Goal: Information Seeking & Learning: Find specific page/section

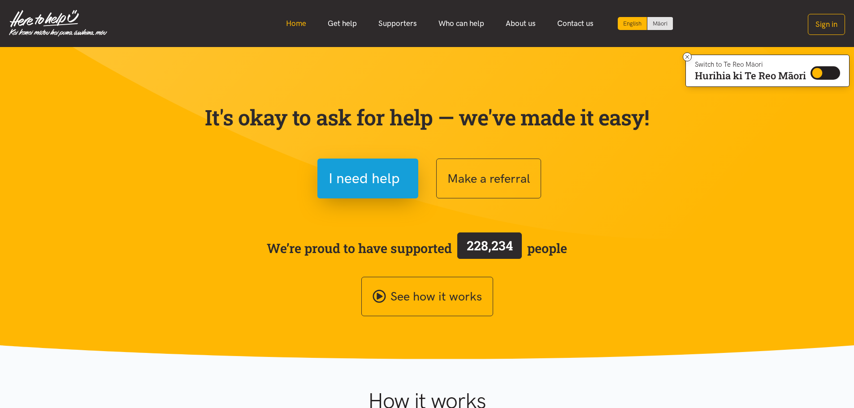
click at [307, 22] on link "Home" at bounding box center [296, 23] width 42 height 19
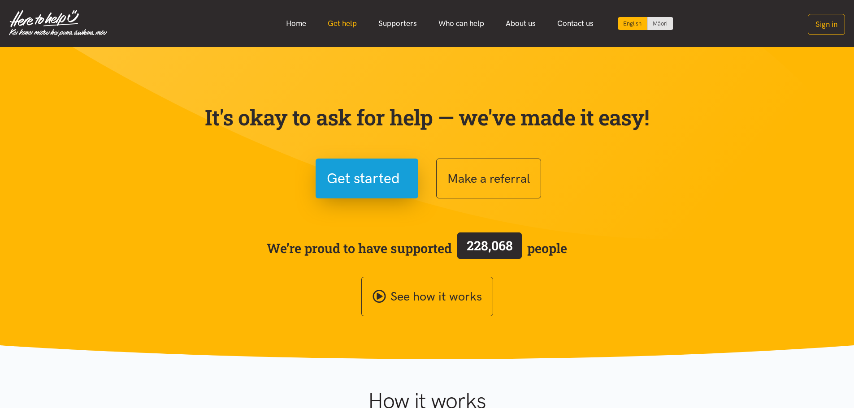
click at [331, 26] on link "Get help" at bounding box center [342, 23] width 51 height 19
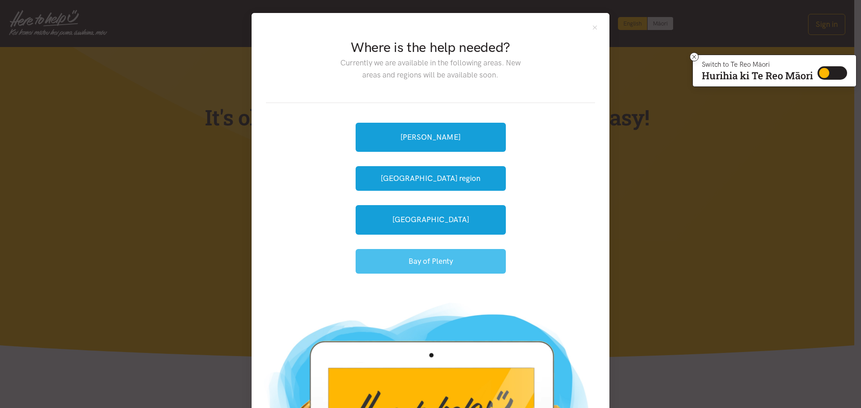
click at [454, 261] on button "Bay of Plenty" at bounding box center [430, 261] width 150 height 25
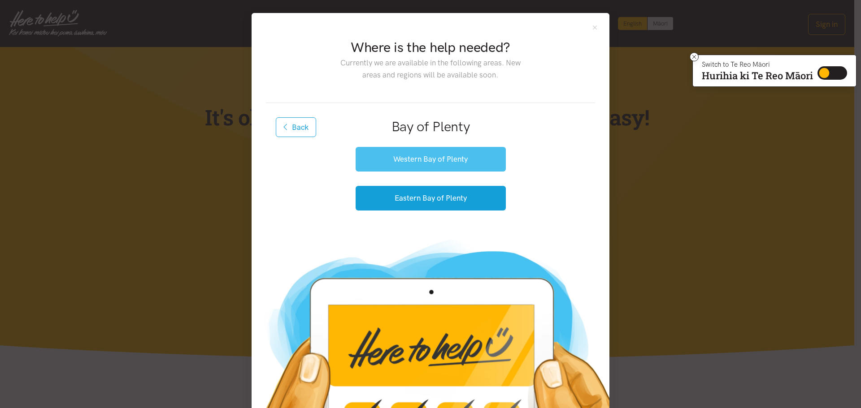
click at [412, 160] on button "Western Bay of Plenty" at bounding box center [430, 159] width 150 height 25
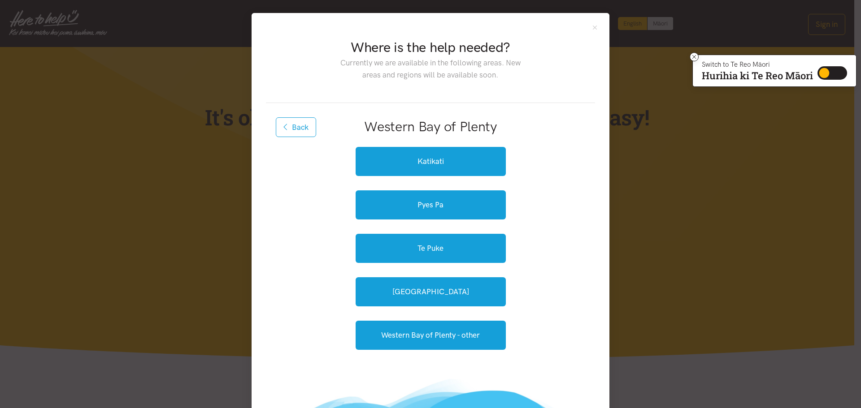
drag, startPoint x: 277, startPoint y: 131, endPoint x: 407, endPoint y: 231, distance: 163.5
click at [277, 131] on button "Back" at bounding box center [296, 127] width 40 height 20
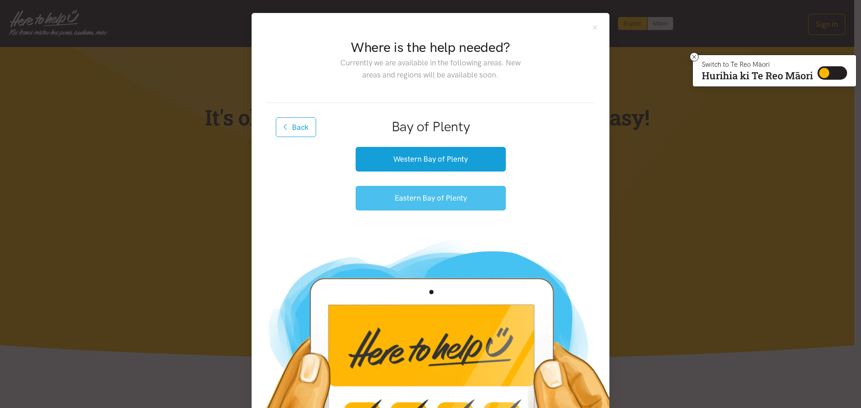
click at [432, 206] on button "Eastern Bay of Plenty" at bounding box center [430, 198] width 150 height 25
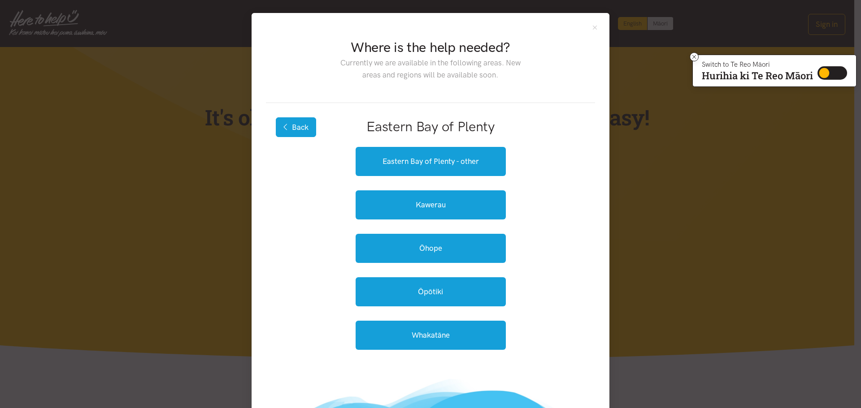
drag, startPoint x: 294, startPoint y: 128, endPoint x: 330, endPoint y: 215, distance: 94.2
click at [294, 128] on button "Back" at bounding box center [296, 127] width 40 height 20
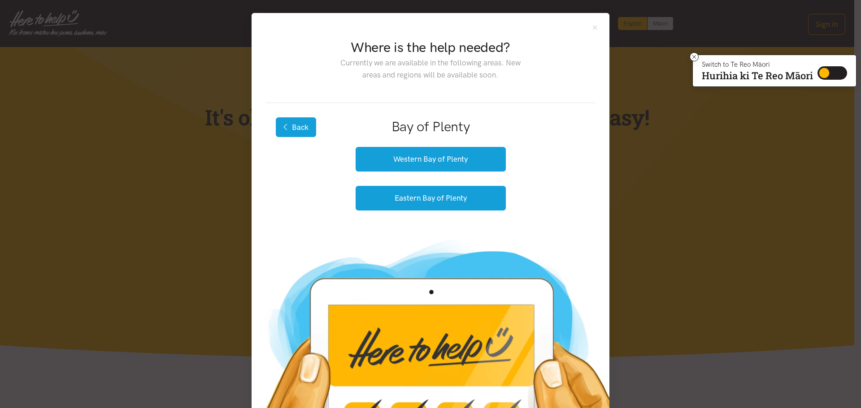
click at [298, 125] on button "Back" at bounding box center [296, 127] width 40 height 20
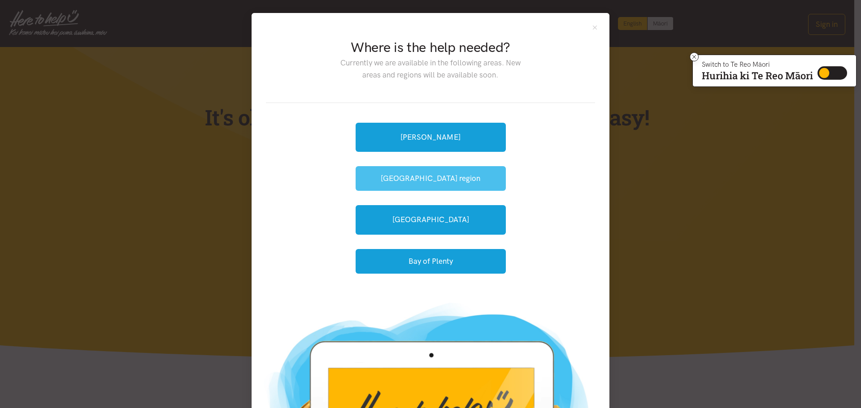
click at [437, 182] on button "[GEOGRAPHIC_DATA] region" at bounding box center [430, 178] width 150 height 25
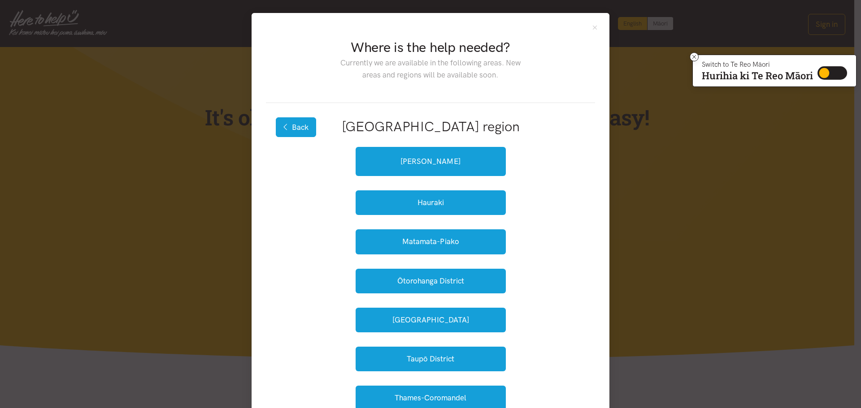
click at [295, 132] on button "Back" at bounding box center [296, 127] width 40 height 20
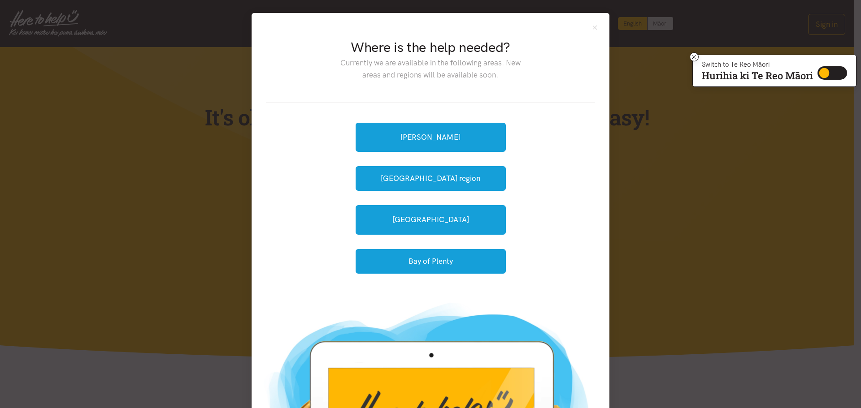
click at [307, 132] on div "Hamilton Waikato region Tauranga Bay of Plenty" at bounding box center [430, 198] width 329 height 190
drag, startPoint x: 437, startPoint y: 270, endPoint x: 431, endPoint y: 265, distance: 7.7
click at [437, 269] on button "Bay of Plenty" at bounding box center [430, 261] width 150 height 25
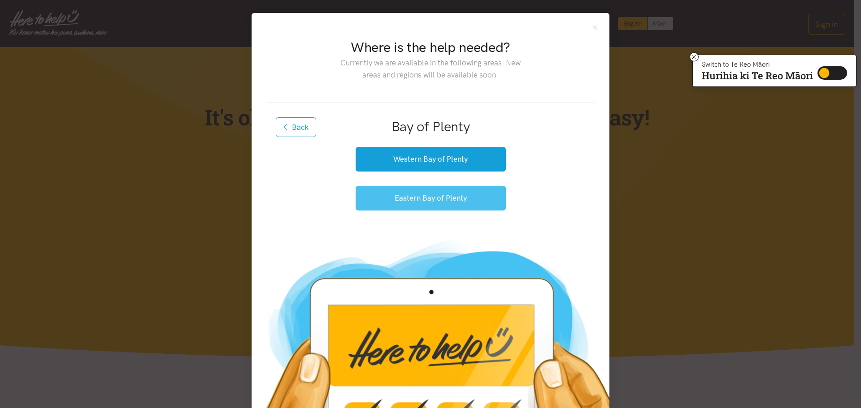
click at [431, 205] on button "Eastern Bay of Plenty" at bounding box center [430, 198] width 150 height 25
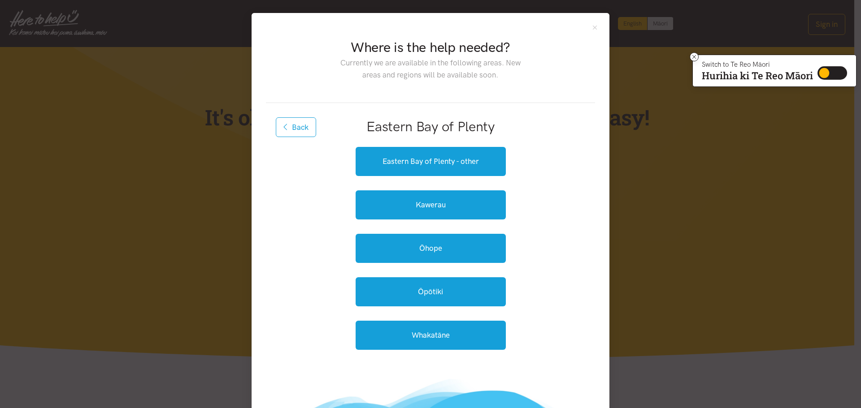
drag, startPoint x: 297, startPoint y: 132, endPoint x: 334, endPoint y: 163, distance: 48.7
click at [297, 132] on button "Back" at bounding box center [296, 127] width 40 height 20
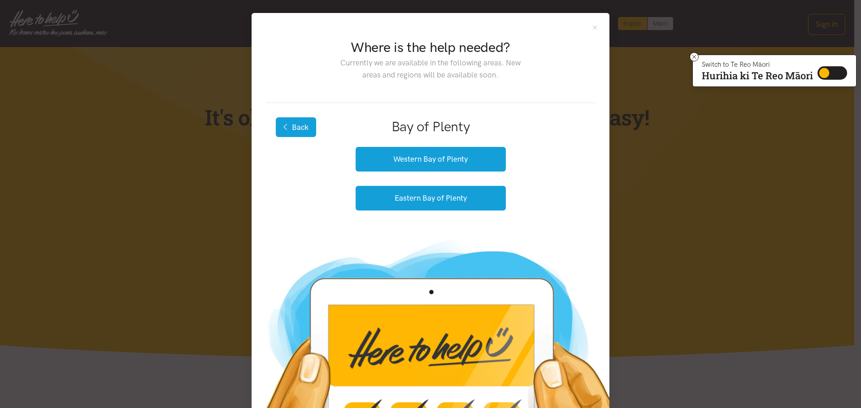
click at [298, 130] on button "Back" at bounding box center [296, 127] width 40 height 20
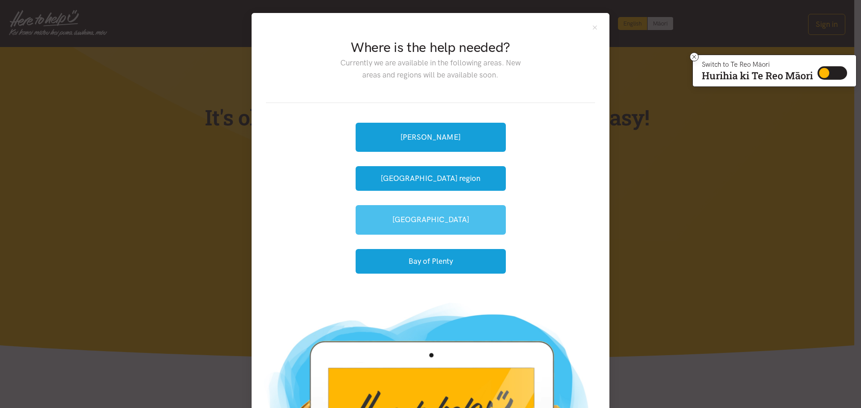
click at [435, 221] on link "[GEOGRAPHIC_DATA]" at bounding box center [430, 219] width 150 height 29
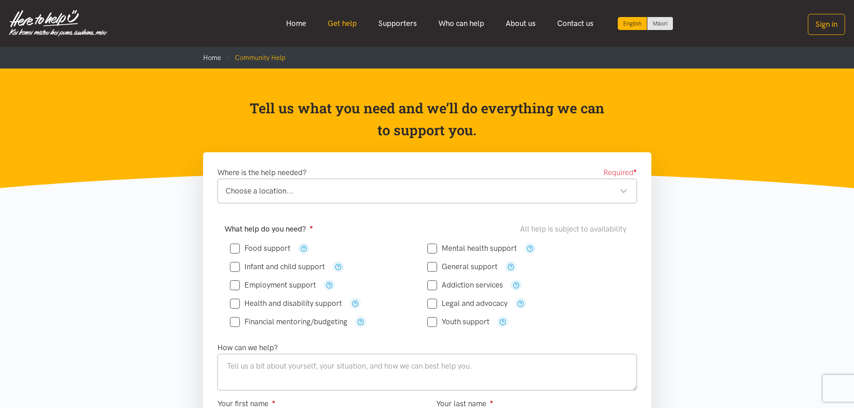
click at [346, 22] on link "Get help" at bounding box center [342, 23] width 51 height 19
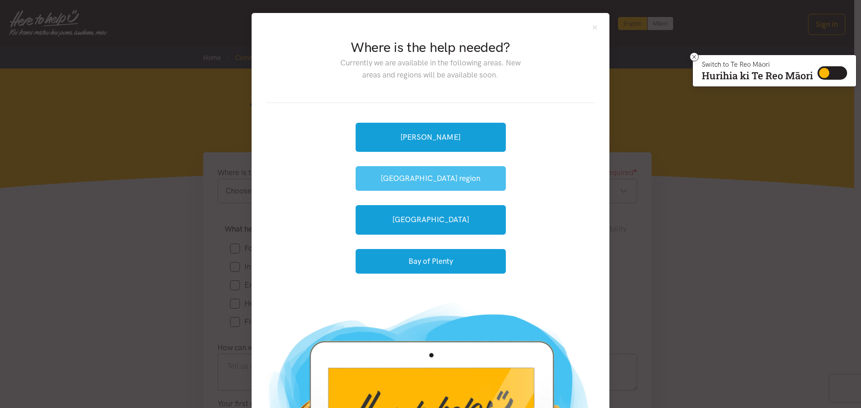
click at [426, 176] on button "[GEOGRAPHIC_DATA] region" at bounding box center [430, 178] width 150 height 25
